Goal: Transaction & Acquisition: Purchase product/service

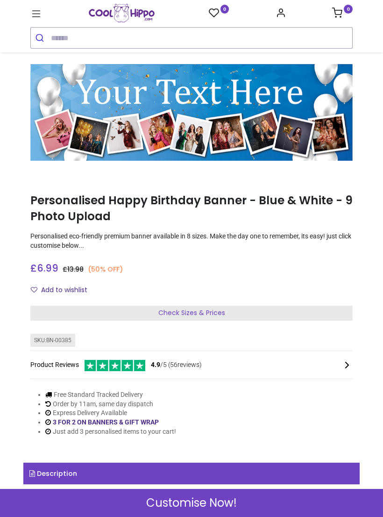
scroll to position [16, 0]
click at [315, 313] on div "Check Sizes & Prices" at bounding box center [191, 313] width 322 height 15
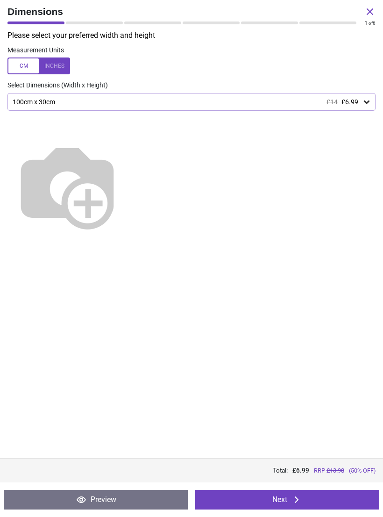
click at [367, 88] on div "Select Dimensions (Width x Height)" at bounding box center [191, 85] width 383 height 9
click at [367, 99] on icon at bounding box center [366, 101] width 9 height 9
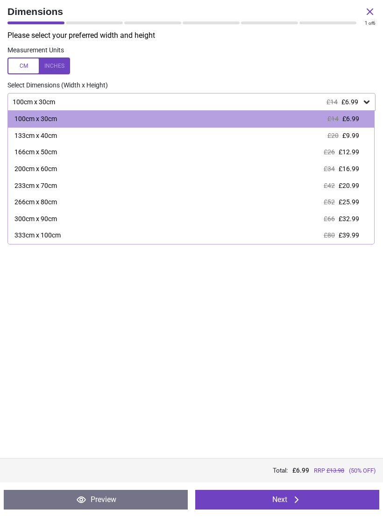
click at [363, 148] on div "166cm x 50cm £26 £12.99" at bounding box center [191, 152] width 366 height 17
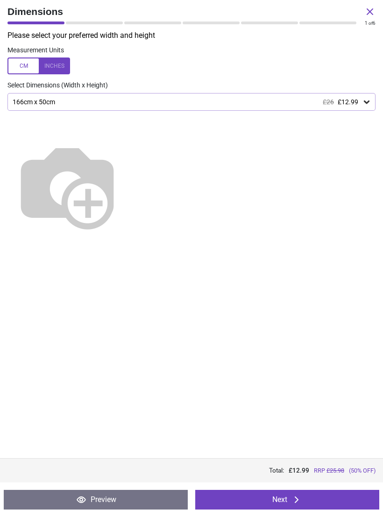
click at [362, 102] on icon at bounding box center [366, 101] width 9 height 9
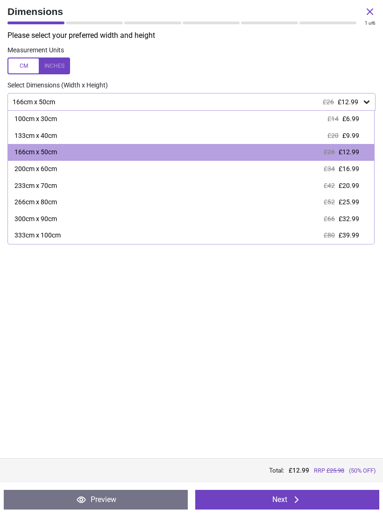
click at [357, 166] on span "£16.99" at bounding box center [349, 168] width 21 height 7
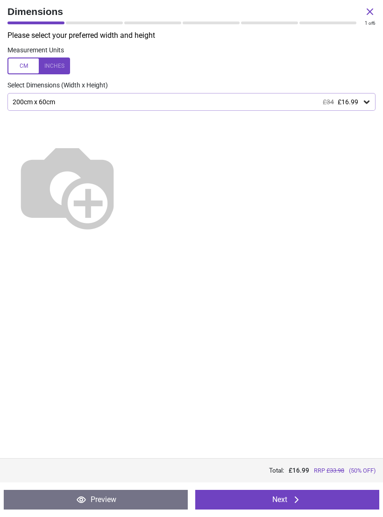
click at [342, 498] on button "Next" at bounding box center [287, 500] width 184 height 20
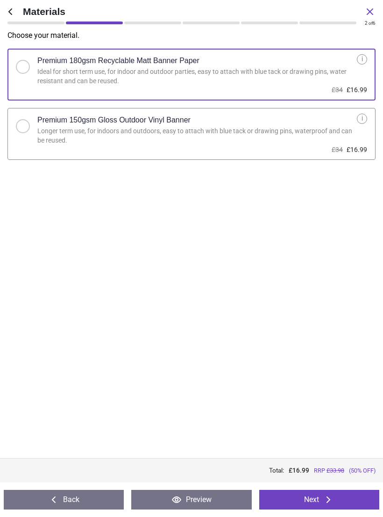
click at [359, 121] on div "i" at bounding box center [362, 119] width 10 height 10
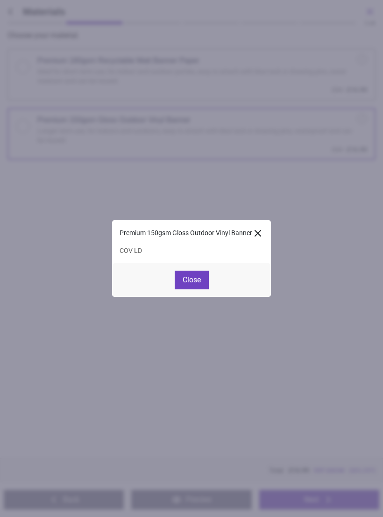
click at [200, 278] on button "Close" at bounding box center [192, 279] width 34 height 19
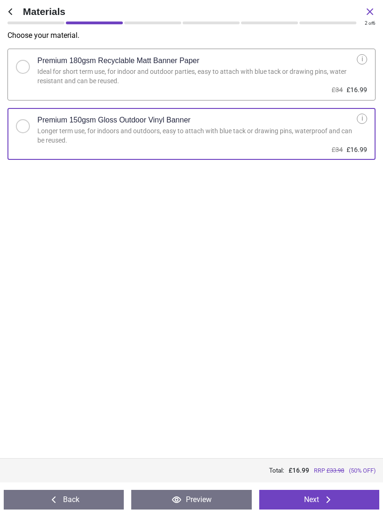
click at [356, 498] on button "Next" at bounding box center [319, 500] width 120 height 20
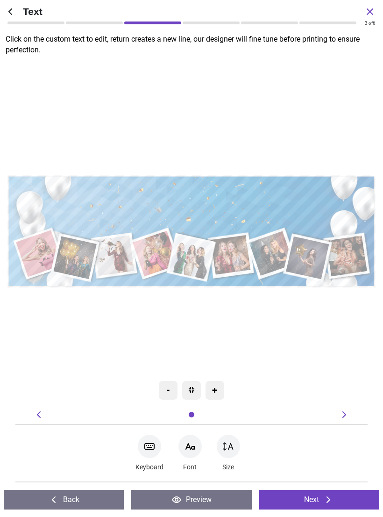
click at [282, 199] on textarea at bounding box center [191, 203] width 329 height 47
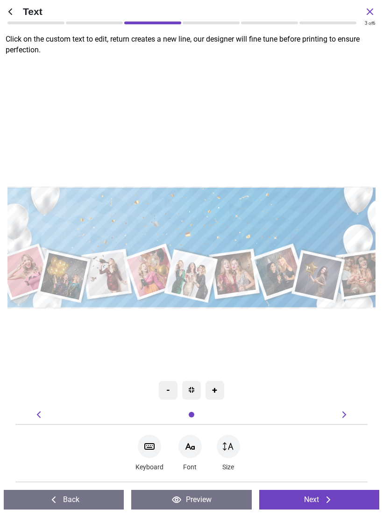
type textarea "**********"
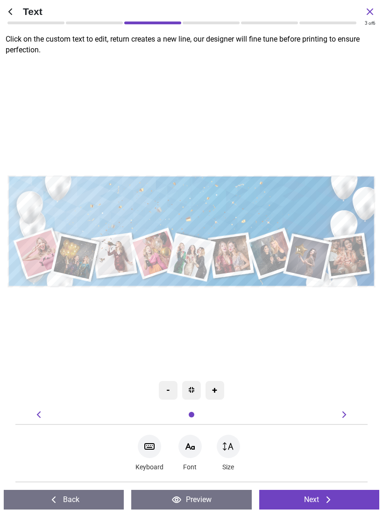
click at [342, 503] on button "Next" at bounding box center [319, 500] width 120 height 20
